Goal: Find specific page/section: Find specific page/section

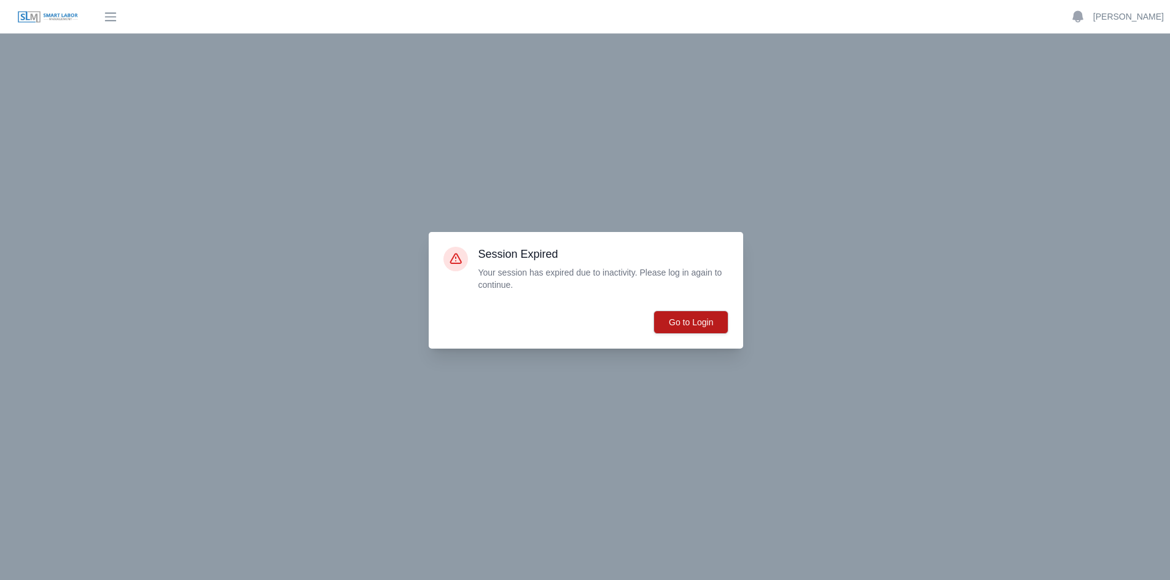
scroll to position [123, 0]
click at [689, 322] on button "Go to Login" at bounding box center [691, 322] width 75 height 23
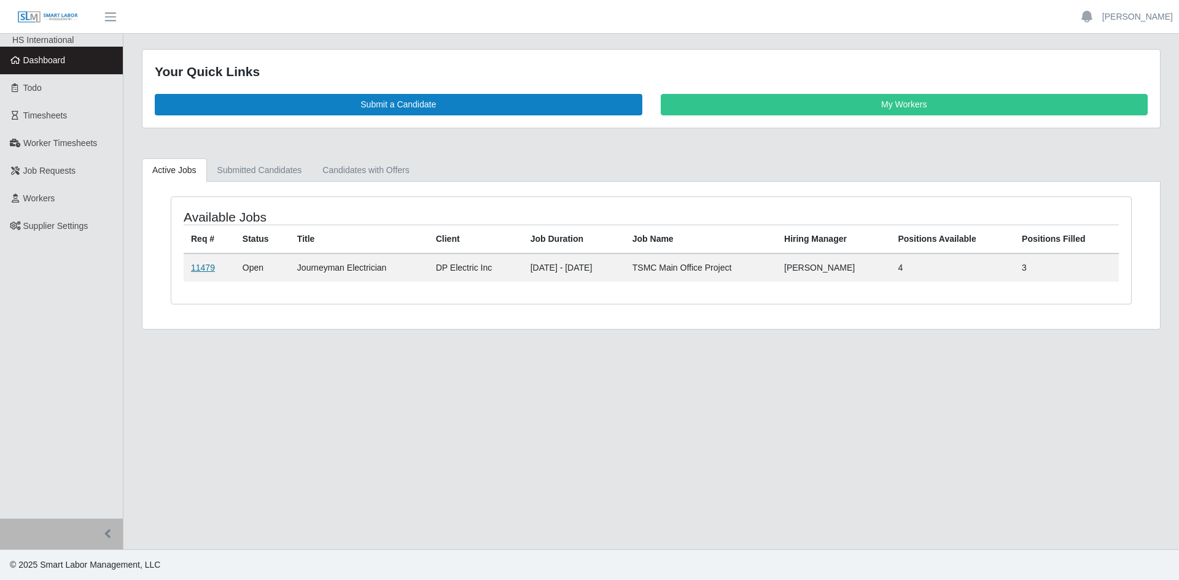
click at [206, 266] on link "11479" at bounding box center [203, 268] width 24 height 10
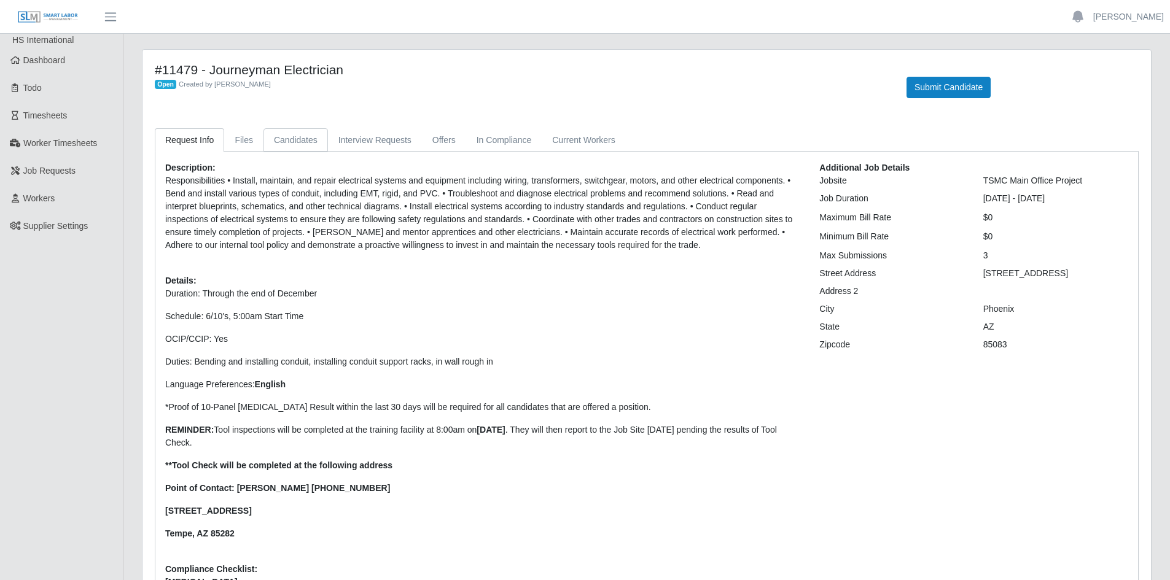
click at [290, 138] on link "Candidates" at bounding box center [295, 140] width 64 height 24
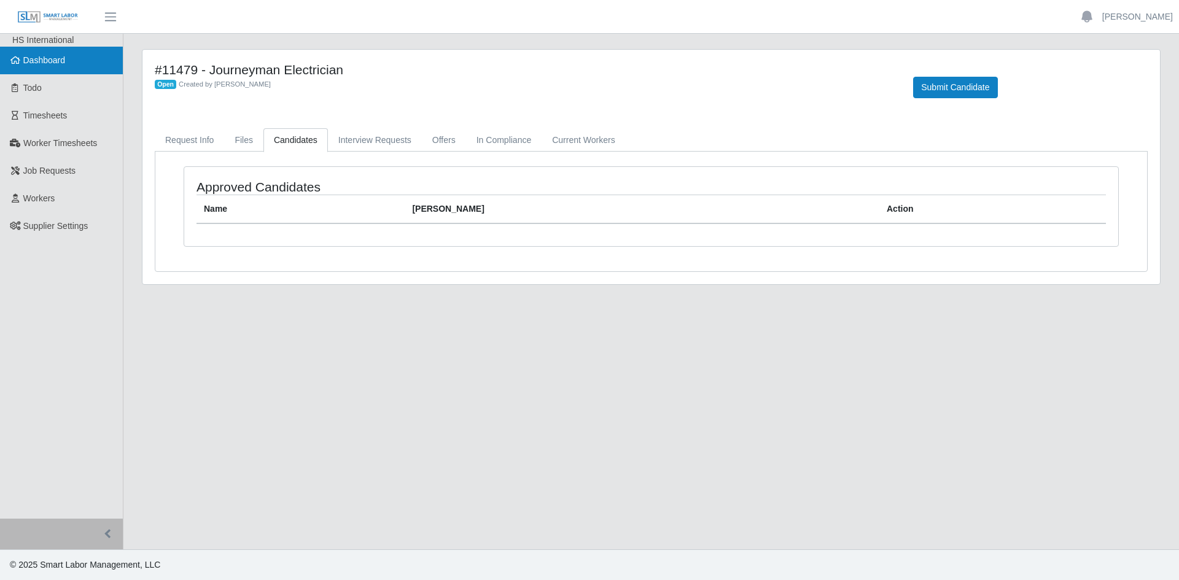
click at [39, 61] on span "Dashboard" at bounding box center [44, 60] width 42 height 10
